Goal: Check status: Check status

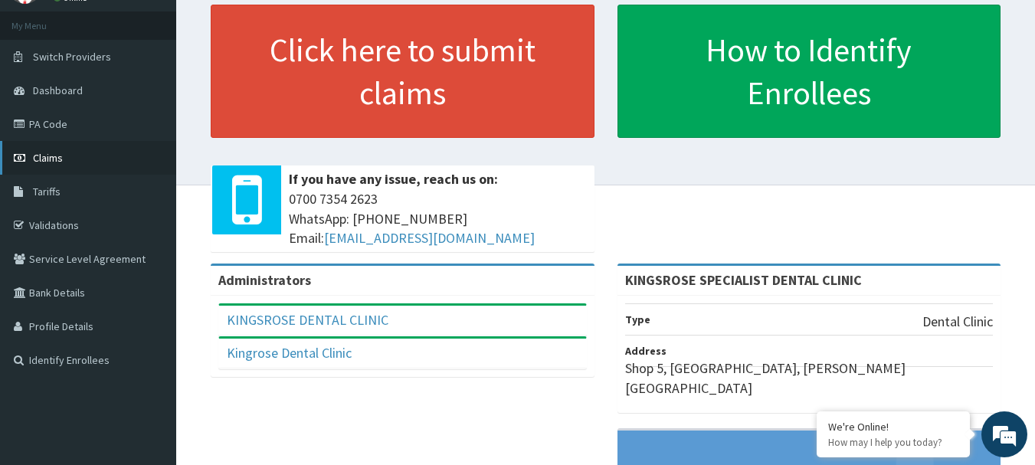
click at [74, 157] on link "Claims" at bounding box center [88, 158] width 176 height 34
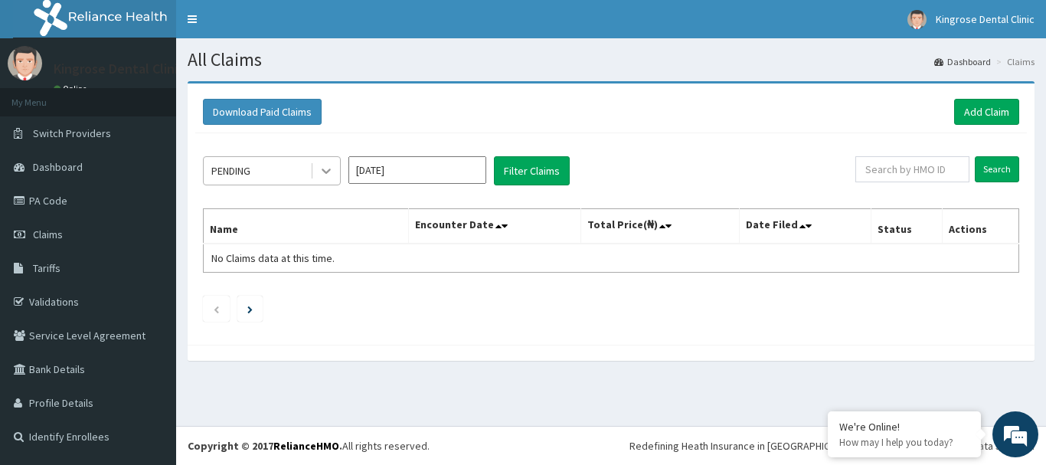
click at [330, 167] on icon at bounding box center [326, 170] width 15 height 15
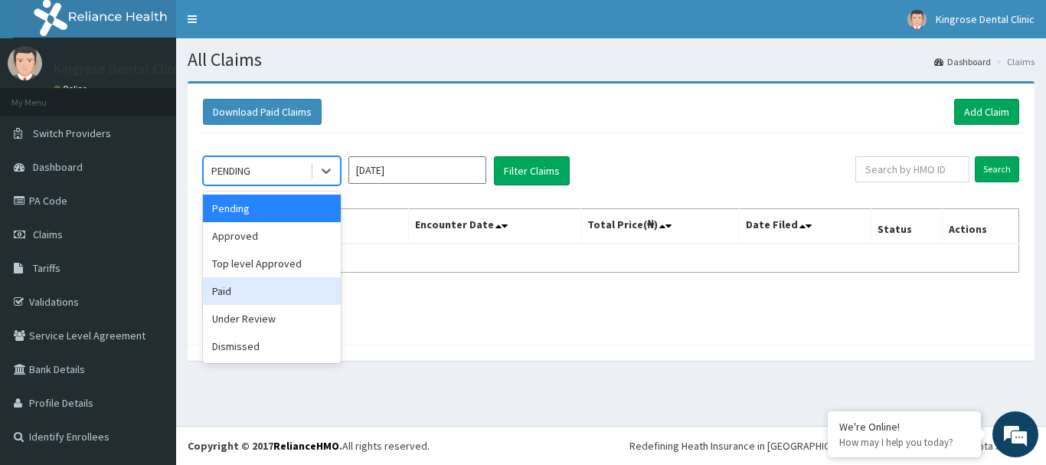
click at [236, 288] on div "Paid" at bounding box center [272, 291] width 138 height 28
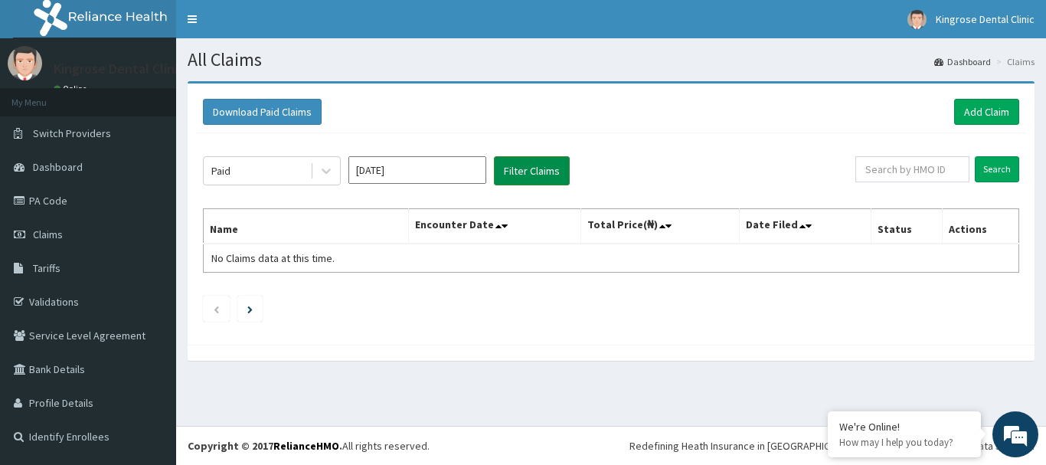
click at [554, 175] on button "Filter Claims" at bounding box center [532, 170] width 76 height 29
click at [534, 163] on button "Filter Claims" at bounding box center [532, 170] width 76 height 29
click at [451, 168] on input "Aug 2025" at bounding box center [417, 170] width 138 height 28
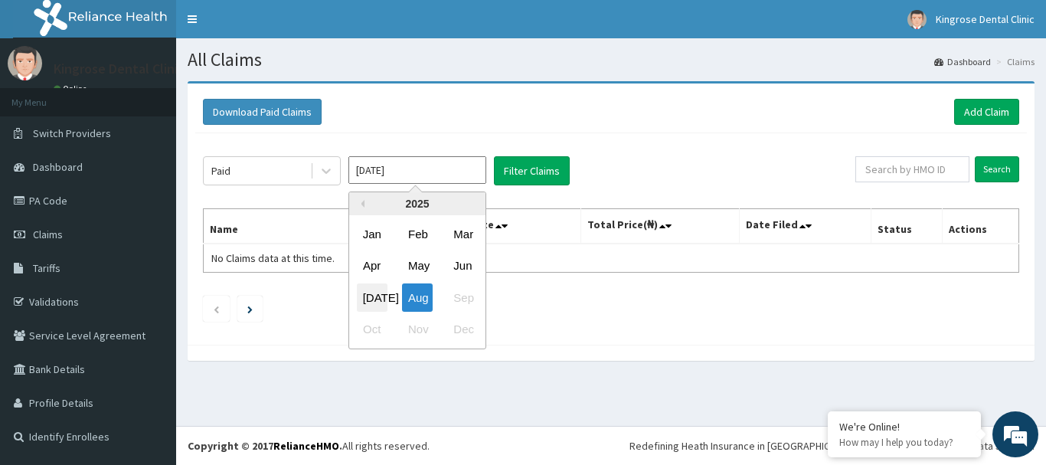
click at [384, 296] on div "Jul" at bounding box center [372, 297] width 31 height 28
type input "Jul 2025"
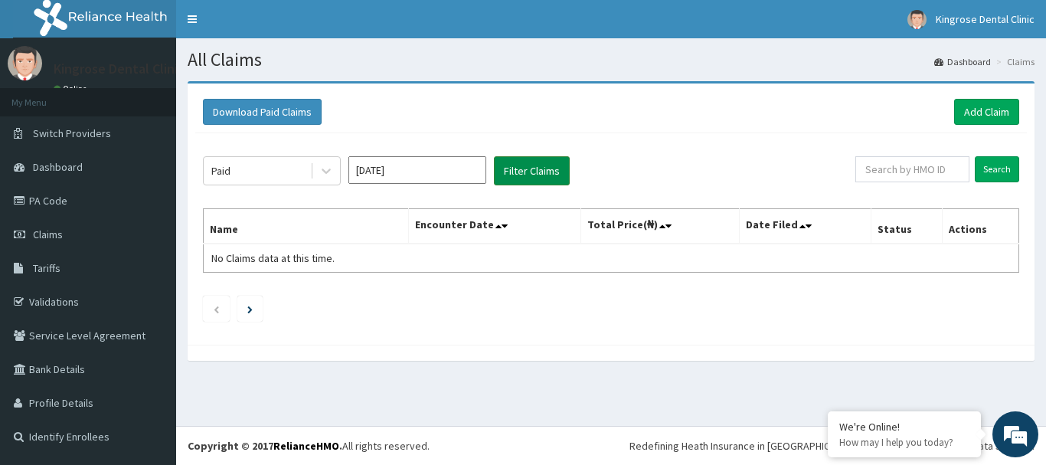
click at [525, 171] on button "Filter Claims" at bounding box center [532, 170] width 76 height 29
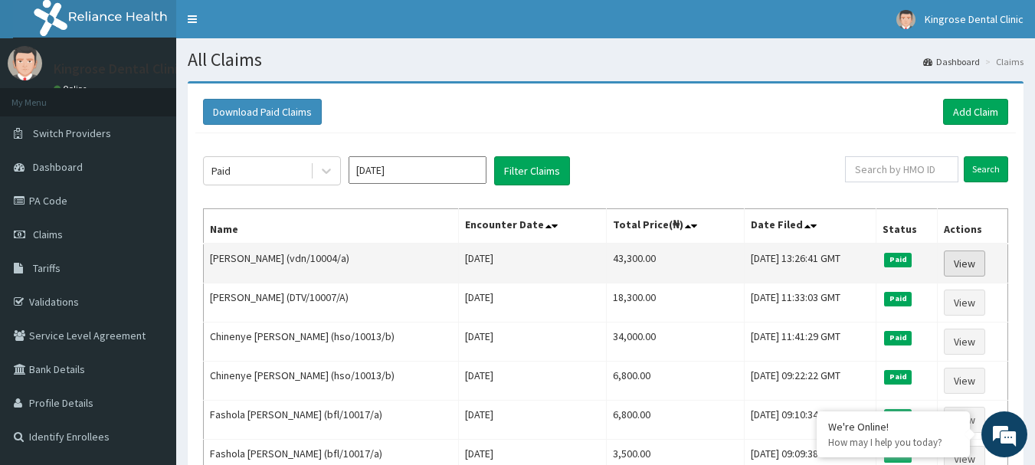
click at [966, 260] on link "View" at bounding box center [963, 263] width 41 height 26
